Goal: Task Accomplishment & Management: Use online tool/utility

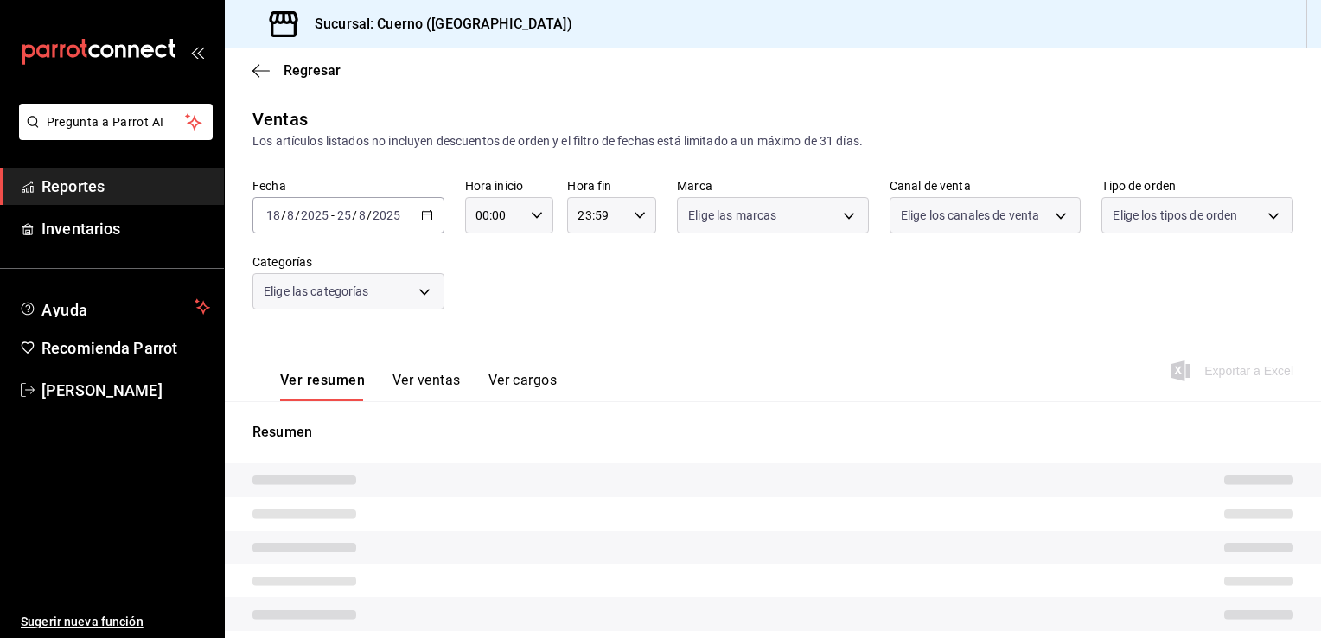
type input "05:00"
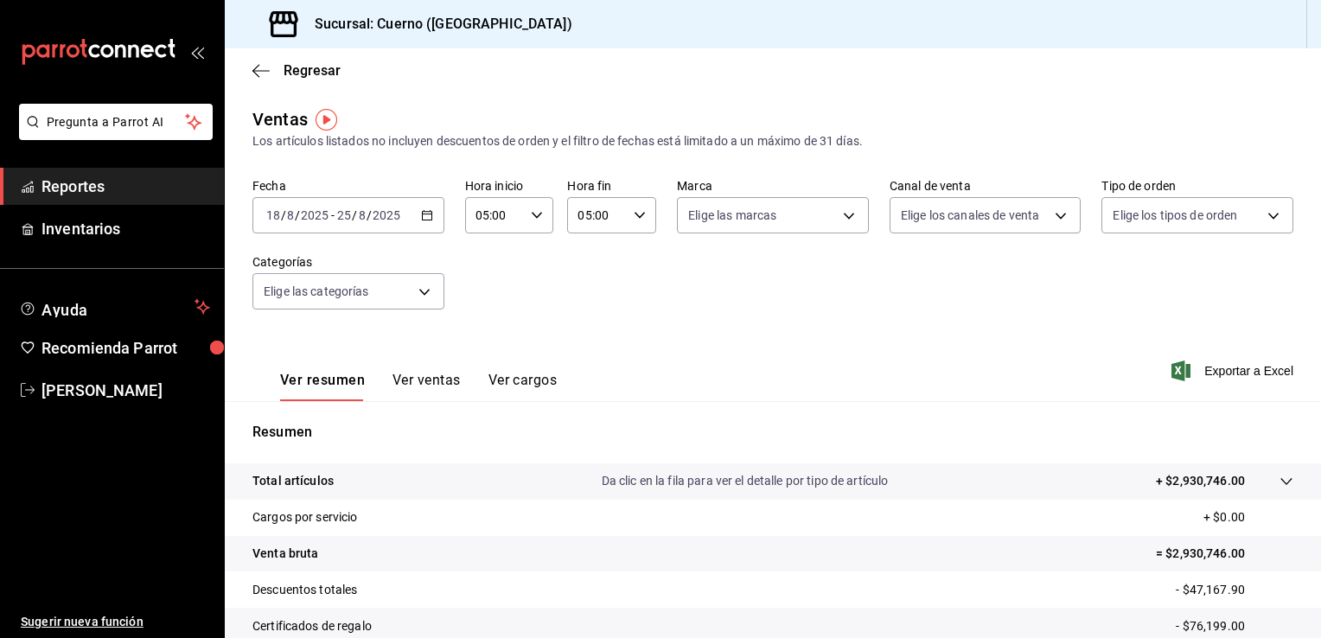
click at [422, 217] on icon "button" at bounding box center [427, 215] width 12 height 12
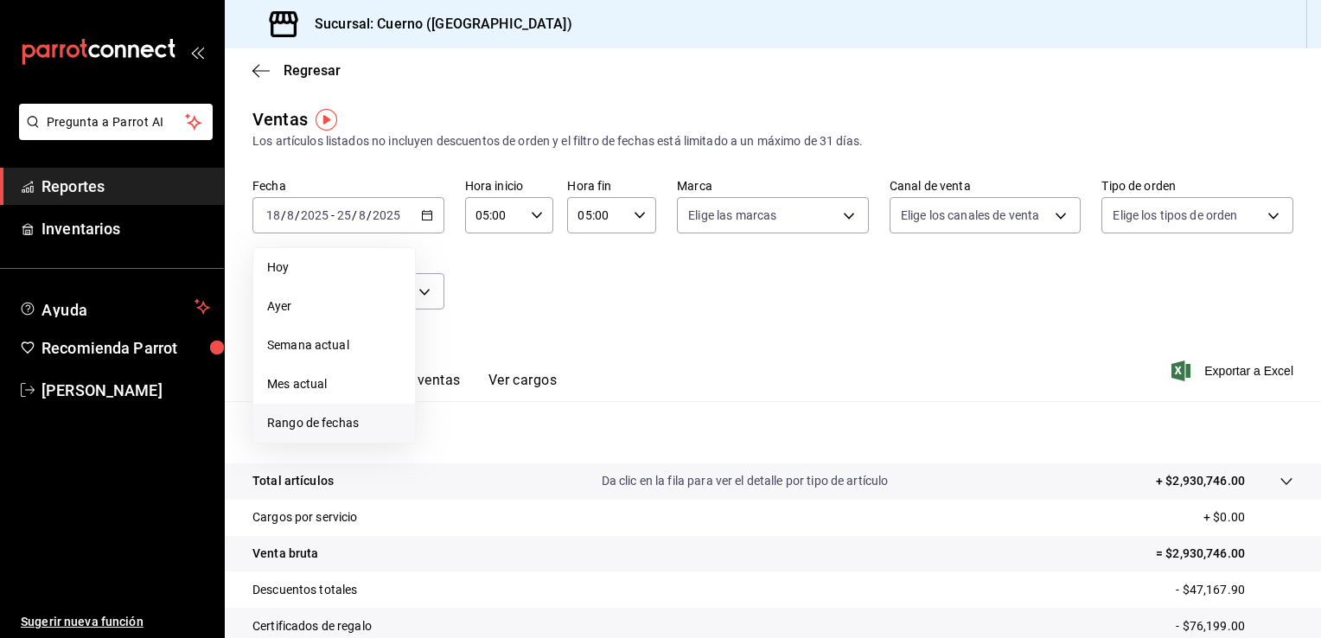
click at [333, 414] on span "Rango de fechas" at bounding box center [334, 423] width 134 height 18
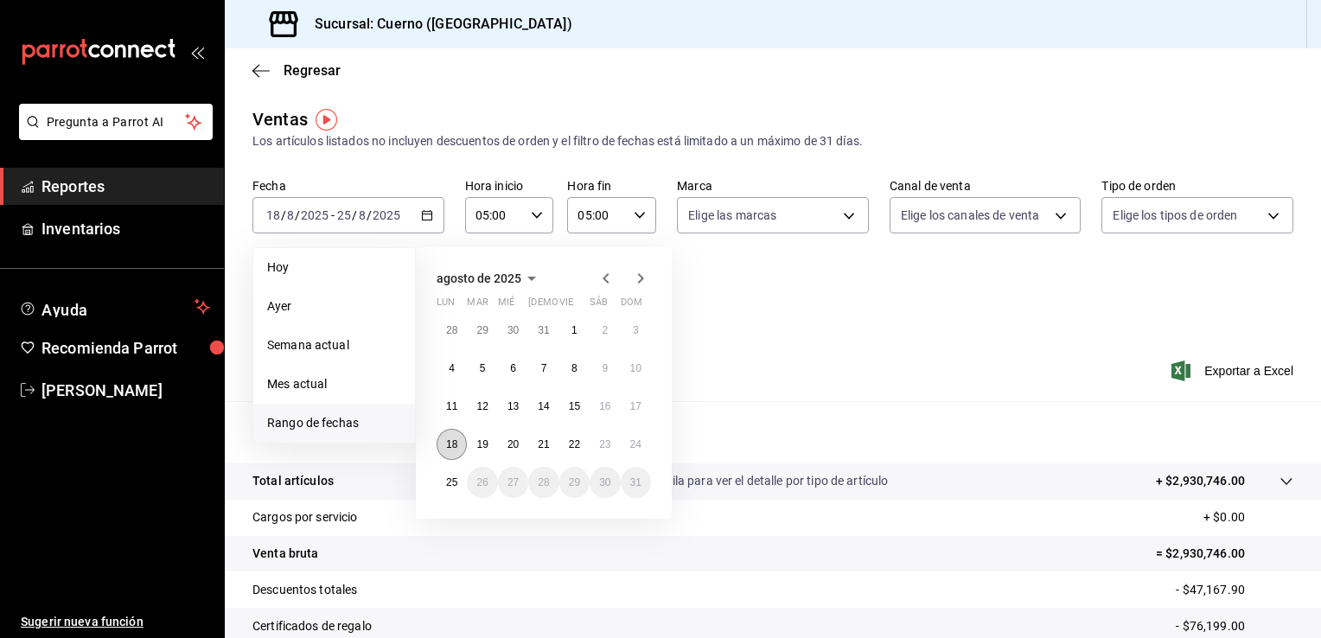
click at [449, 452] on button "18" at bounding box center [451, 444] width 30 height 31
click at [454, 482] on abbr "25" at bounding box center [451, 482] width 11 height 12
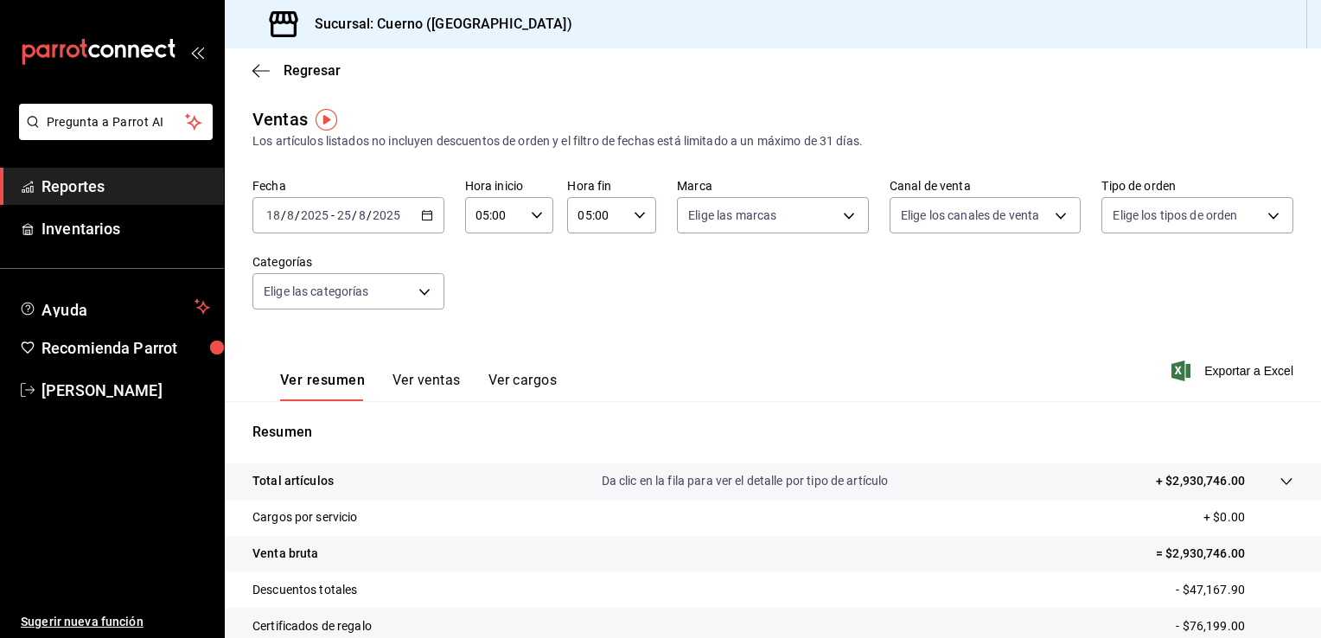
click at [676, 281] on div "Fecha [DATE] [DATE] - [DATE] [DATE] Hora inicio 05:00 Hora inicio Hora fin 05:0…" at bounding box center [772, 254] width 1041 height 152
click at [832, 201] on body "Pregunta a Parrot AI Reportes Inventarios Ayuda Recomienda Parrot [PERSON_NAME]…" at bounding box center [660, 319] width 1321 height 638
click at [731, 328] on li "Cuerno (Andares)" at bounding box center [766, 340] width 188 height 39
type input "c9e961b9-bc29-480f-a65c-324ff110f526"
checkbox input "true"
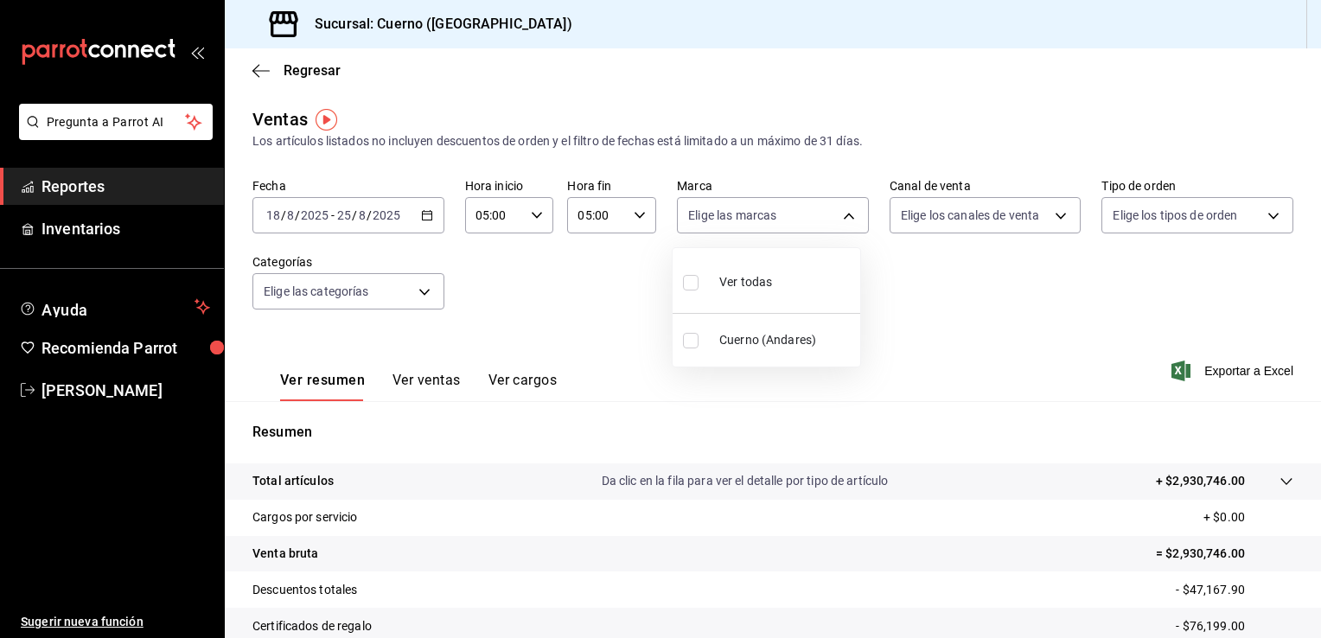
checkbox input "true"
click at [1241, 360] on div at bounding box center [660, 319] width 1321 height 638
click at [1231, 369] on span "Exportar a Excel" at bounding box center [1234, 370] width 118 height 21
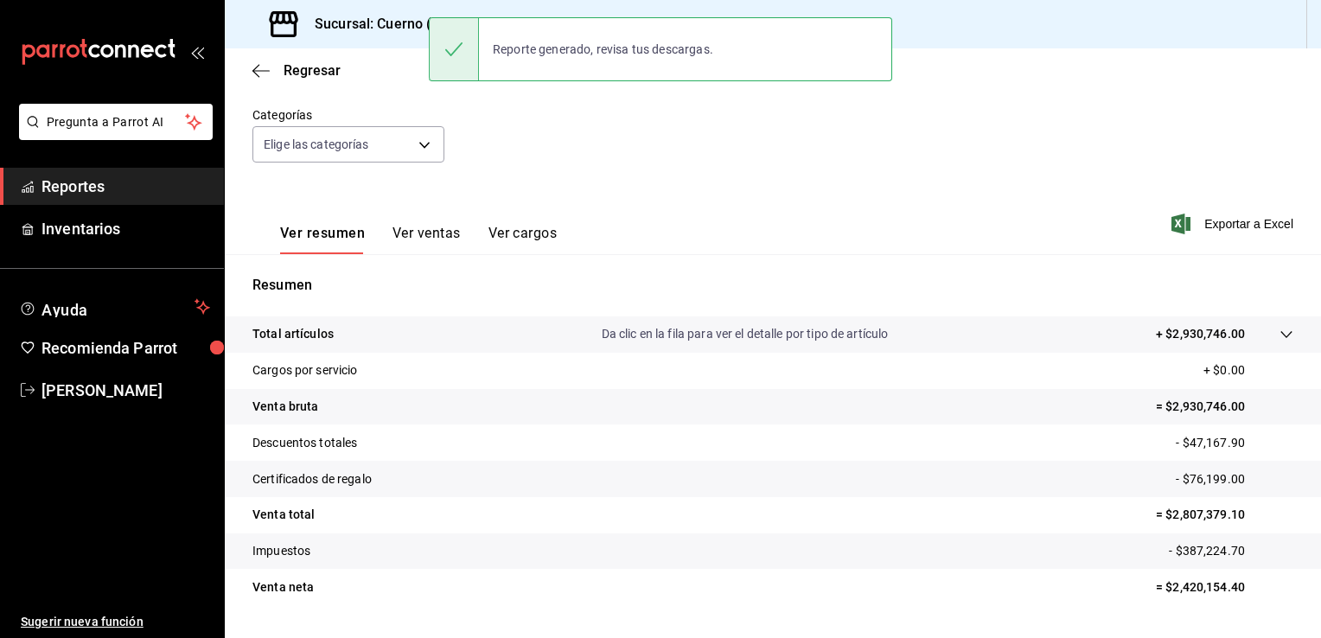
scroll to position [143, 0]
